Goal: Transaction & Acquisition: Register for event/course

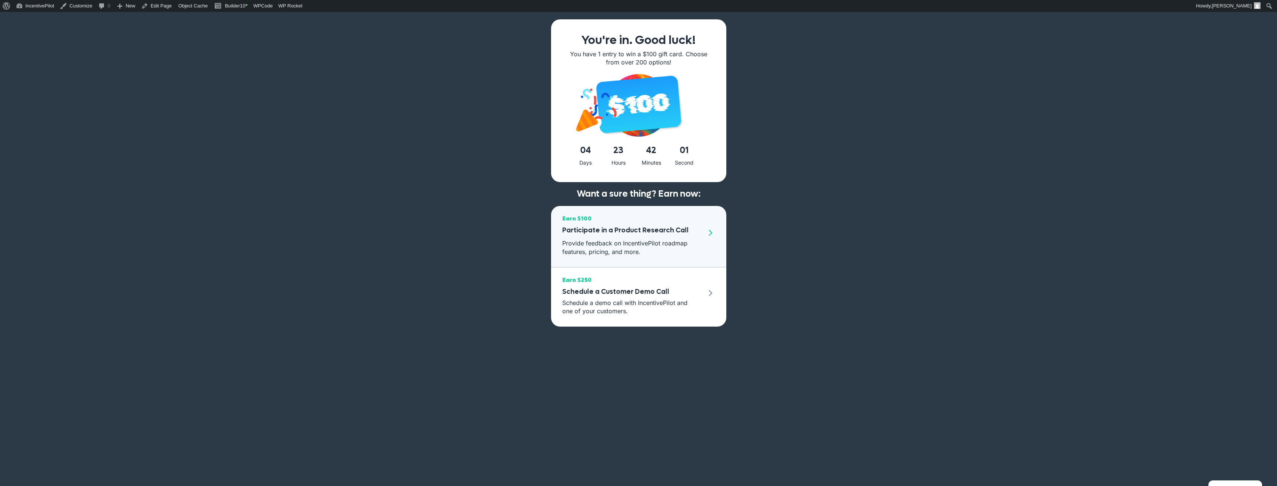
click at [658, 246] on p "Provide feedback on IncentivePilot roadmap features, pricing, and more." at bounding box center [632, 247] width 140 height 17
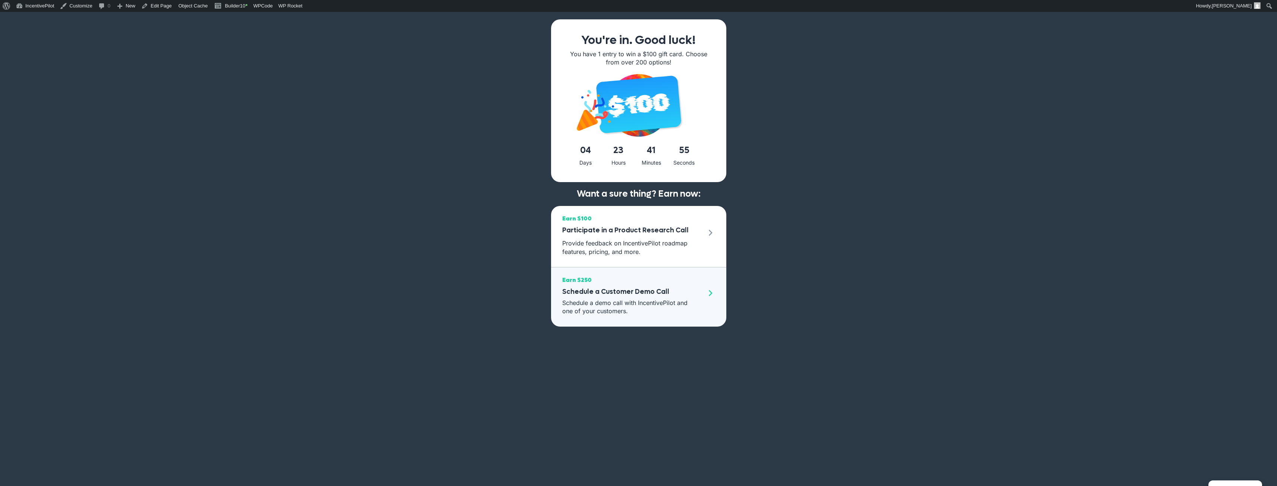
click at [668, 296] on h3 "Schedule a Customer Demo Call" at bounding box center [630, 292] width 136 height 13
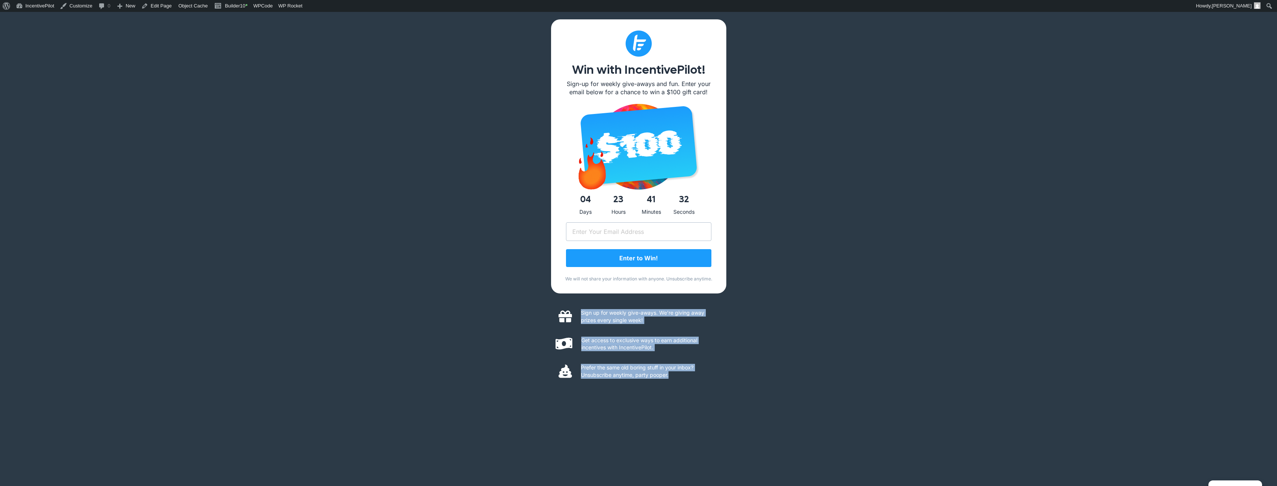
drag, startPoint x: 694, startPoint y: 383, endPoint x: 537, endPoint y: 294, distance: 180.4
click at [537, 294] on div "Win with IncentivePilot! Sign-up for weekly give-aways and fun. Enter your emai…" at bounding box center [638, 255] width 1277 height 486
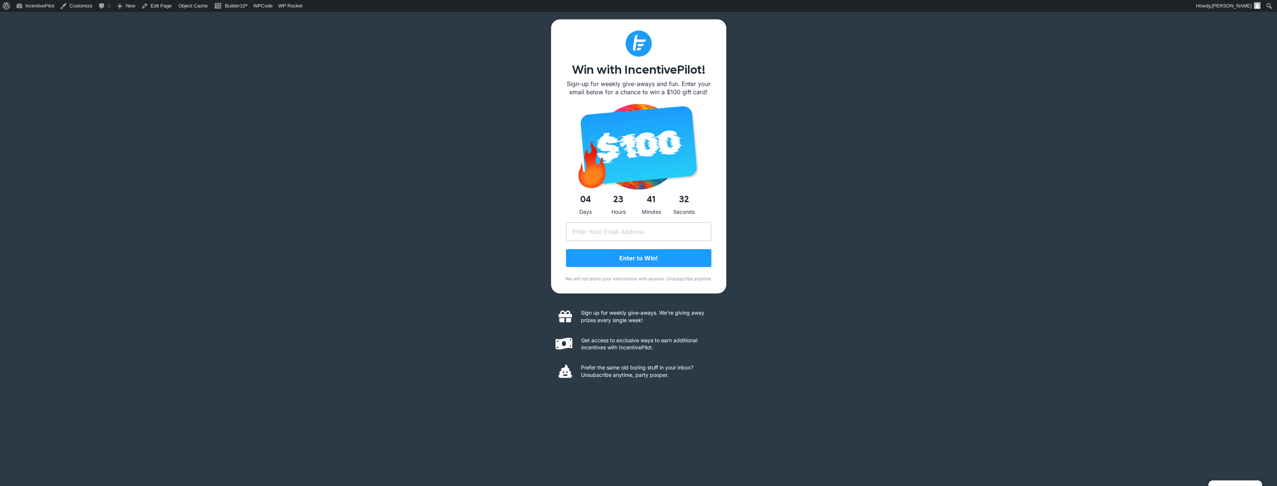
click at [537, 294] on div "Win with IncentivePilot! Sign-up for weekly give-aways and fun. Enter your emai…" at bounding box center [638, 255] width 1277 height 486
